Goal: Navigation & Orientation: Find specific page/section

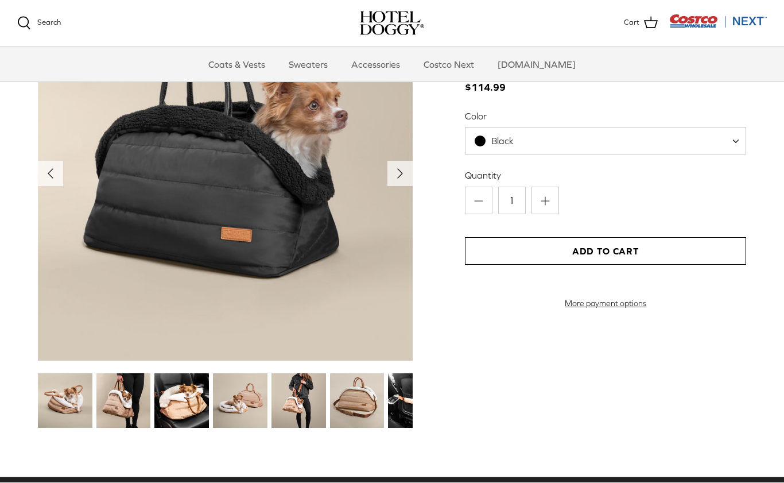
scroll to position [1220, 0]
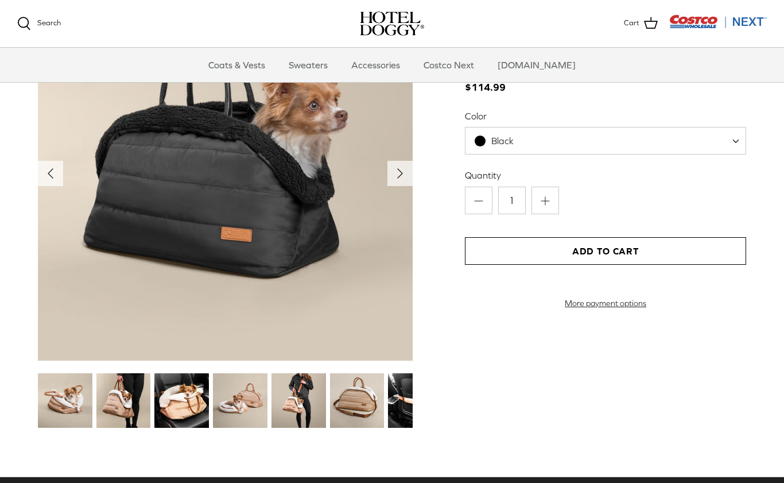
click at [121, 408] on img at bounding box center [123, 400] width 55 height 55
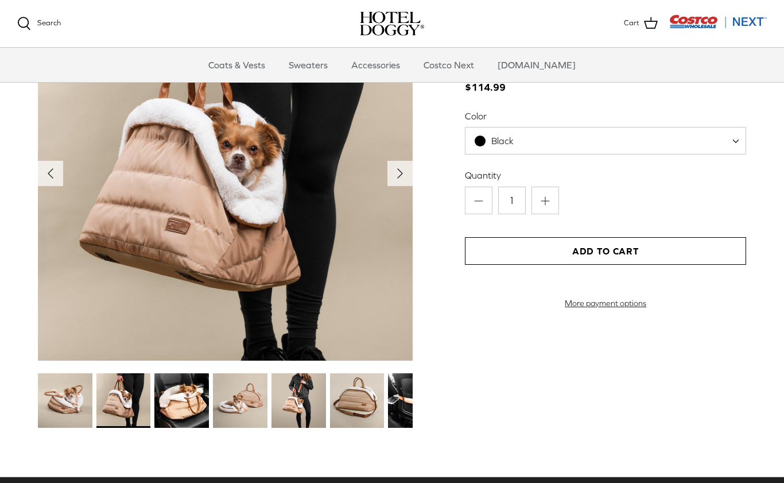
click at [202, 394] on img at bounding box center [181, 400] width 55 height 55
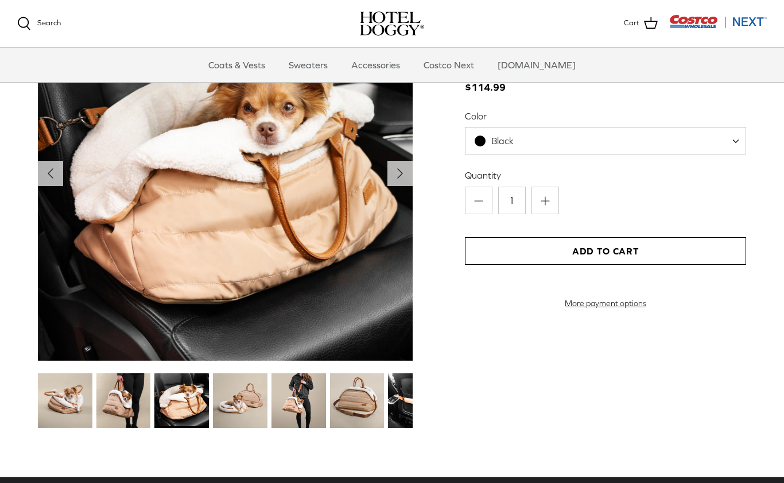
click at [249, 411] on img at bounding box center [240, 400] width 55 height 55
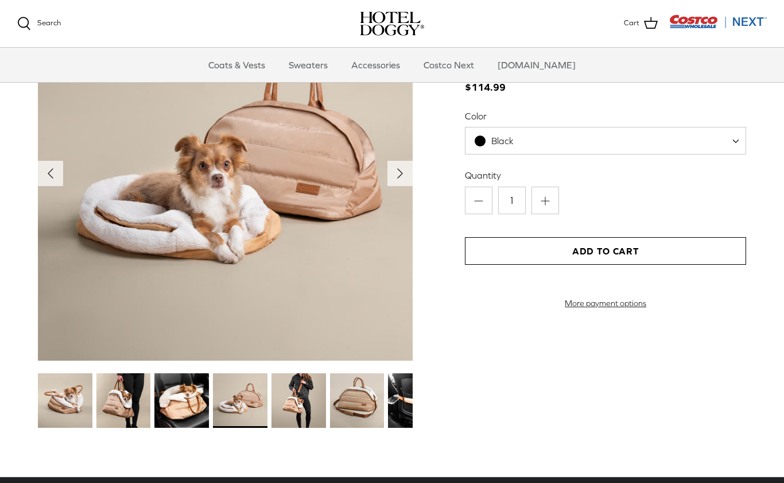
click at [292, 405] on img at bounding box center [299, 400] width 55 height 55
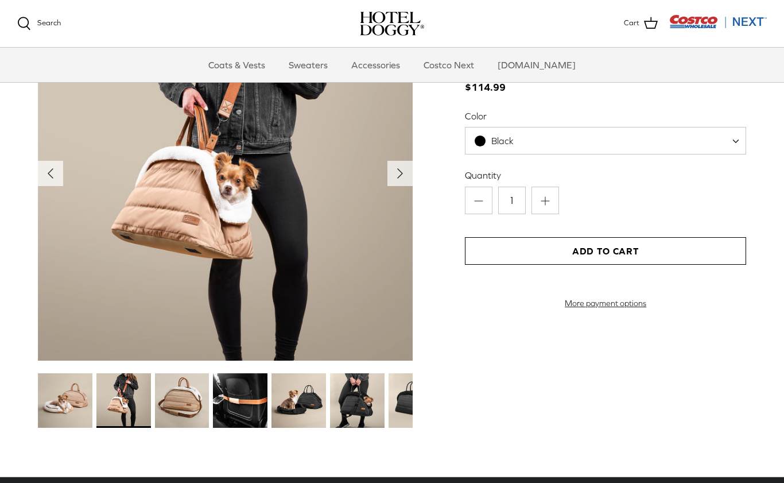
click at [245, 406] on img at bounding box center [240, 400] width 55 height 55
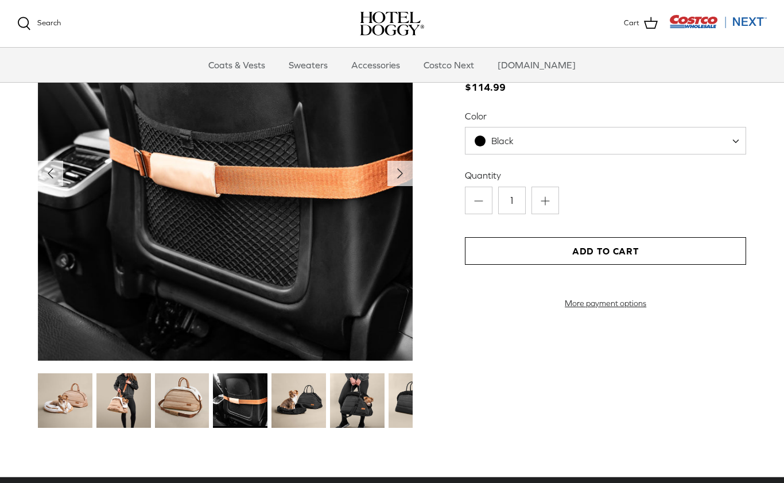
click at [299, 411] on img at bounding box center [299, 400] width 55 height 55
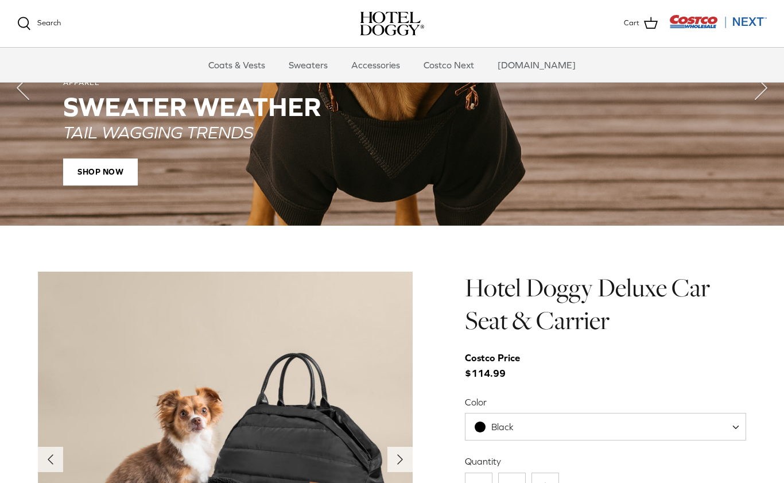
scroll to position [934, 0]
click at [392, 59] on link "Accessories" at bounding box center [375, 65] width 69 height 34
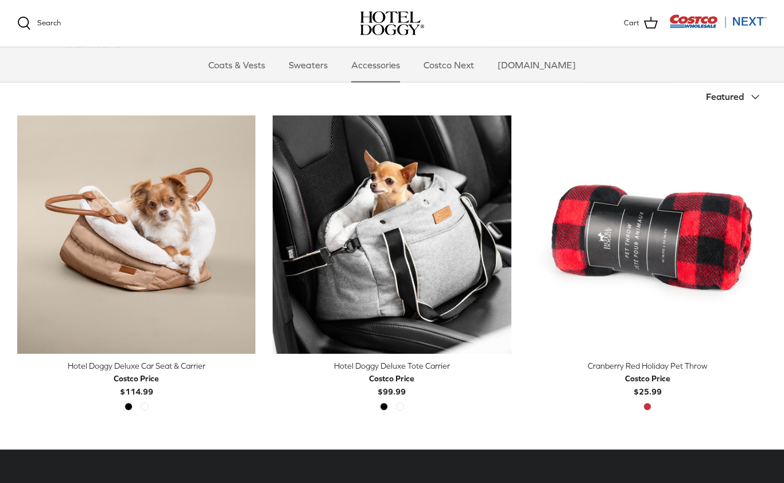
scroll to position [239, 0]
click at [461, 66] on link "Costco Next" at bounding box center [448, 65] width 71 height 34
click at [320, 63] on link "Sweaters" at bounding box center [308, 65] width 60 height 34
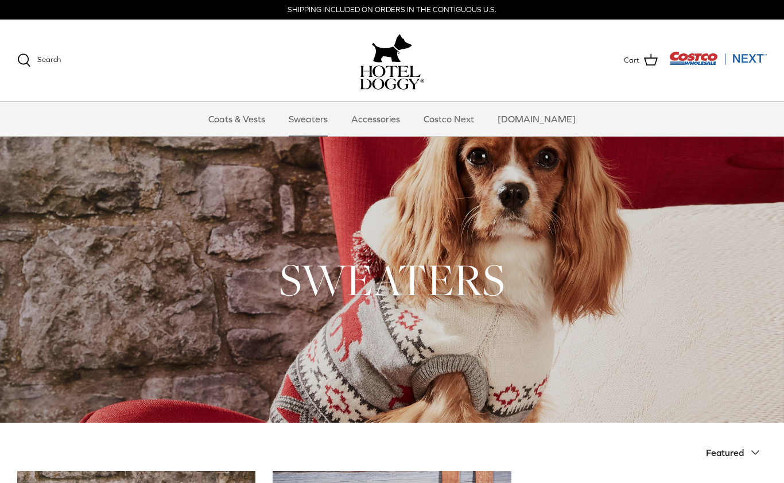
click at [554, 122] on link "[DOMAIN_NAME]" at bounding box center [537, 119] width 99 height 34
